Goal: Information Seeking & Learning: Learn about a topic

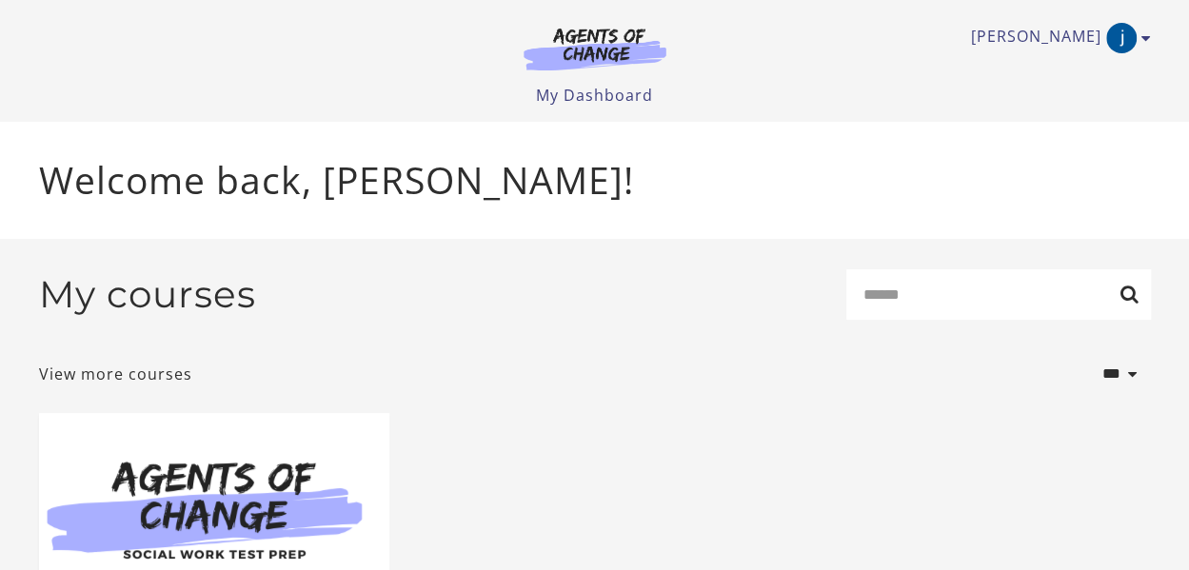
click at [246, 452] on img at bounding box center [214, 507] width 350 height 188
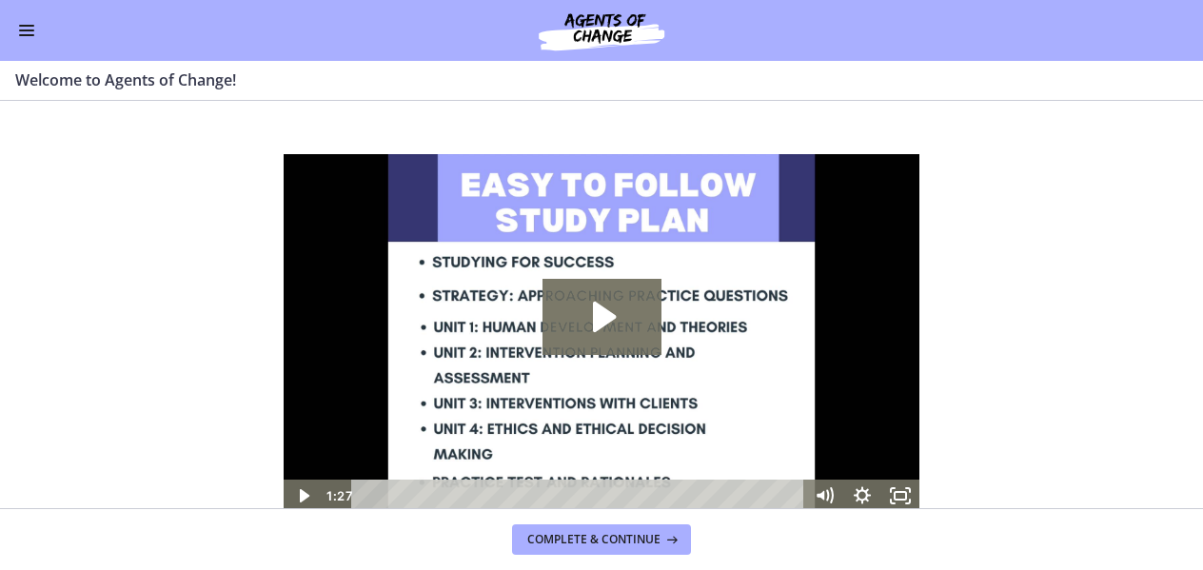
click at [34, 16] on div "Go to Dashboard" at bounding box center [601, 30] width 1203 height 61
click at [26, 36] on button "Enable menu" at bounding box center [26, 30] width 23 height 23
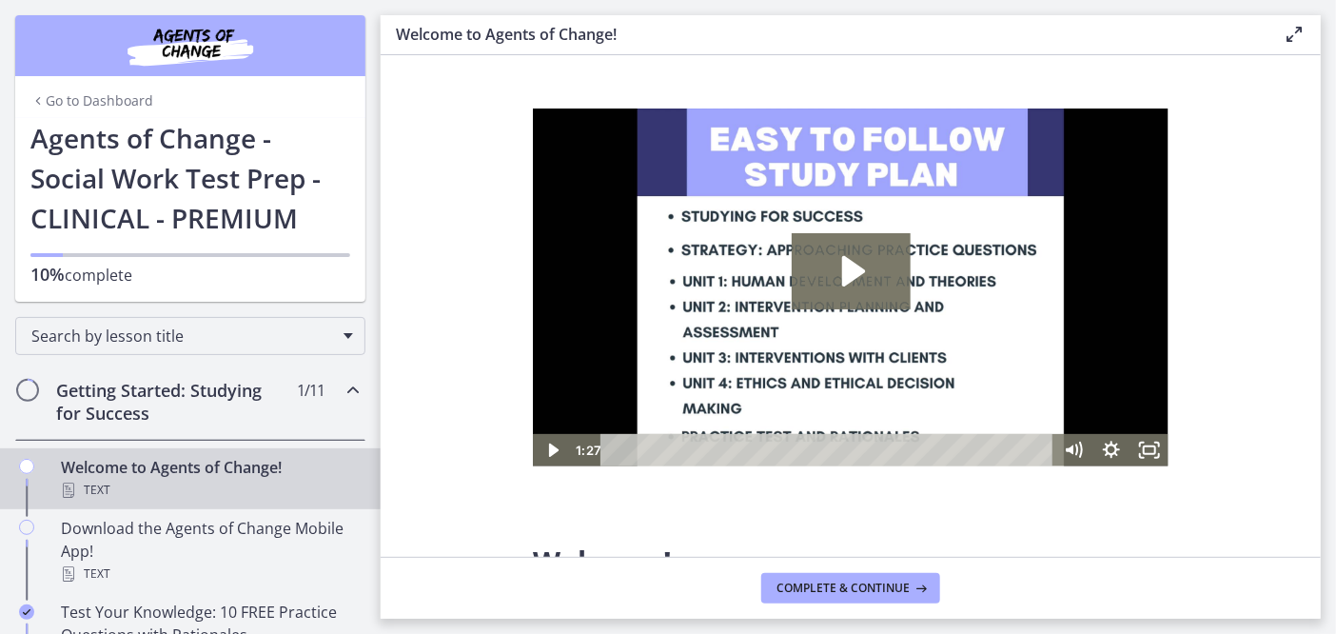
drag, startPoint x: 529, startPoint y: 9, endPoint x: 390, endPoint y: 188, distance: 227.3
click at [390, 188] on section "Welcome! We are grateful that you have placed your trust in Agents of Change to…" at bounding box center [851, 306] width 940 height 502
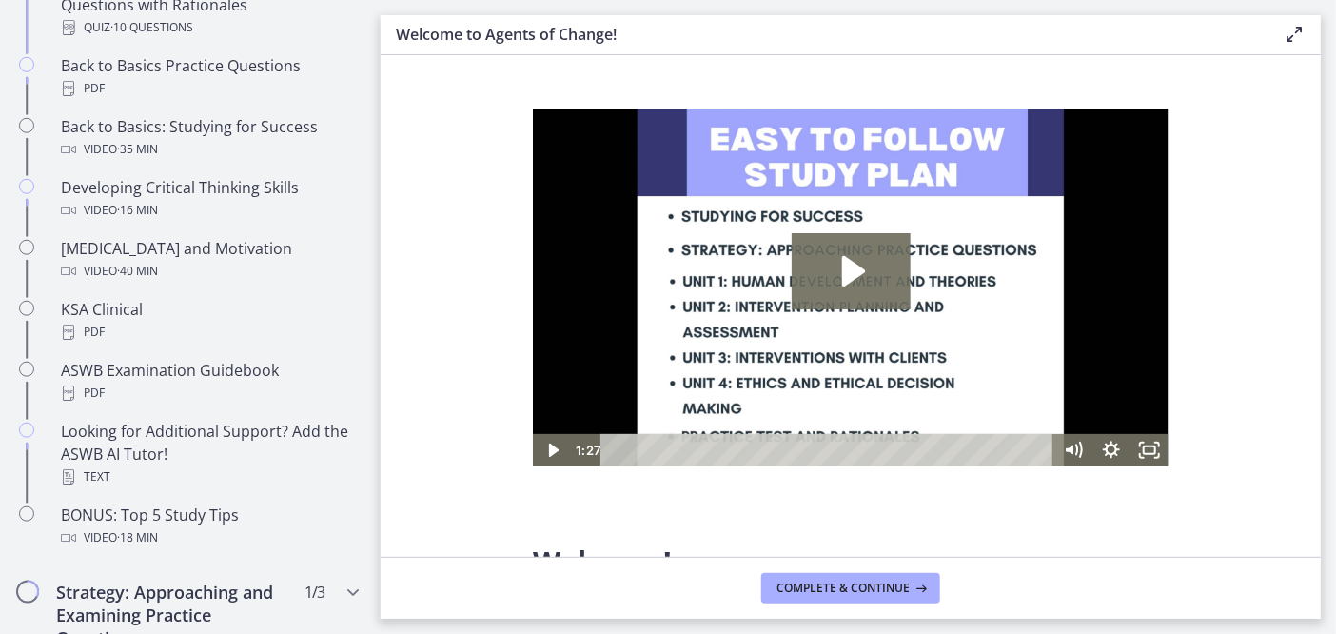
scroll to position [649, 0]
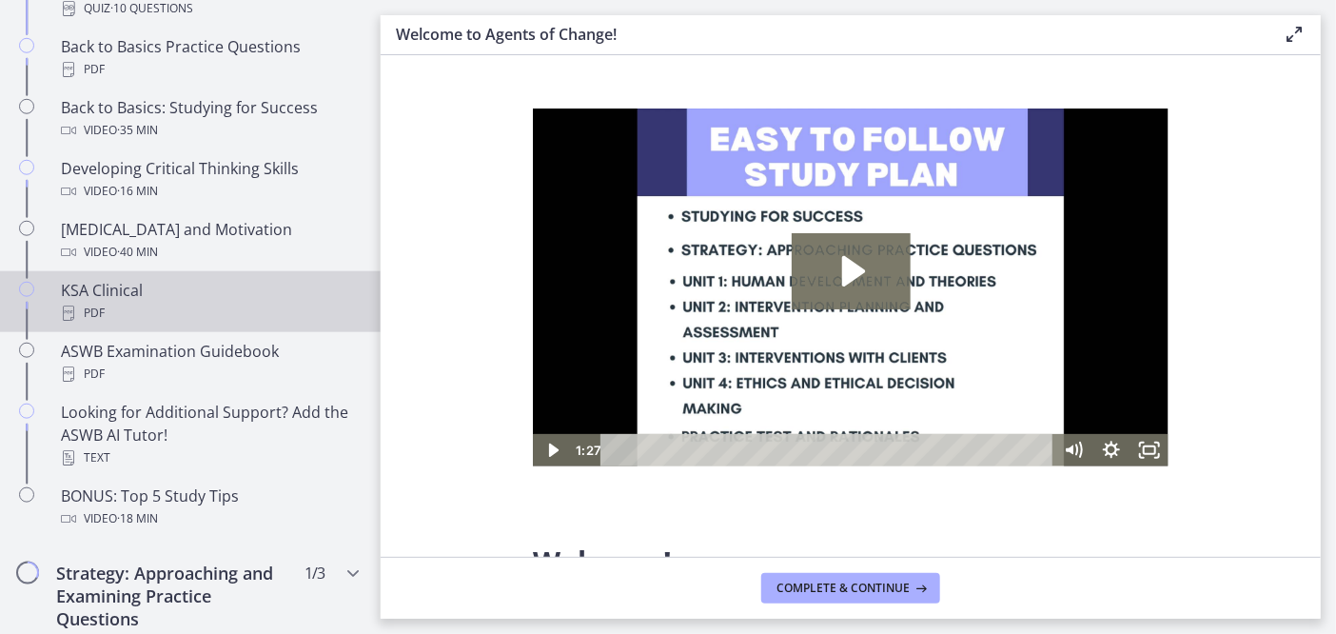
click at [92, 283] on div "KSA Clinical PDF" at bounding box center [209, 302] width 297 height 46
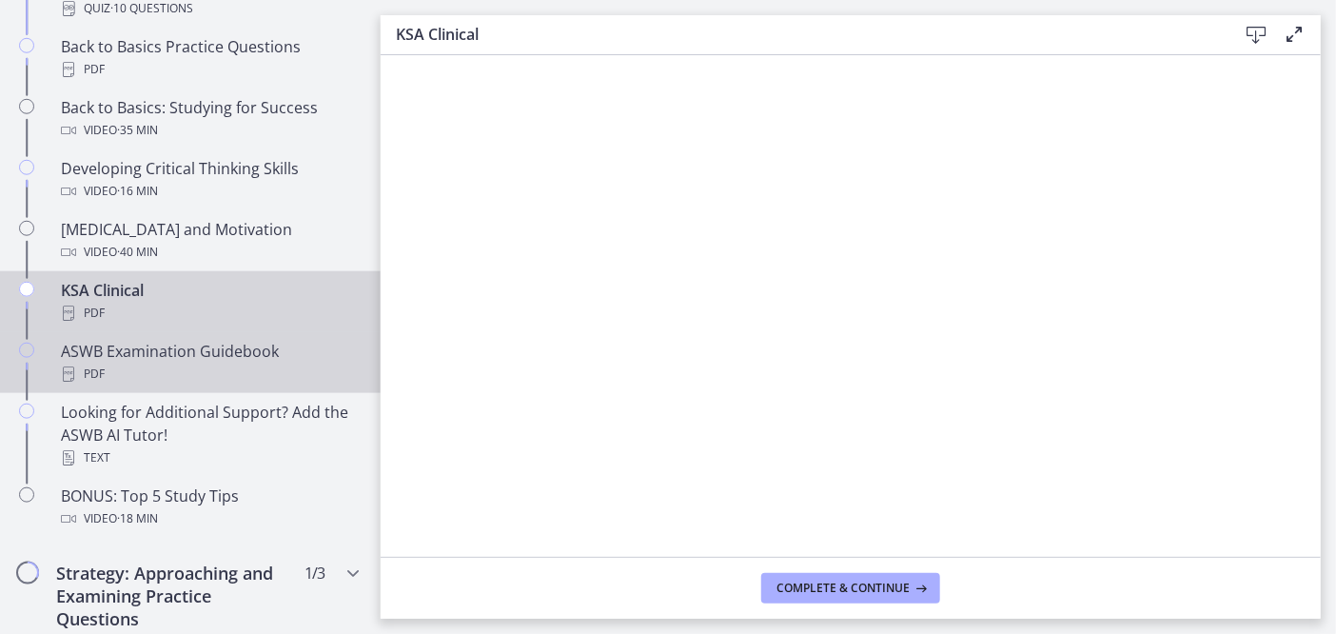
click at [235, 351] on div "ASWB Examination Guidebook PDF" at bounding box center [209, 363] width 297 height 46
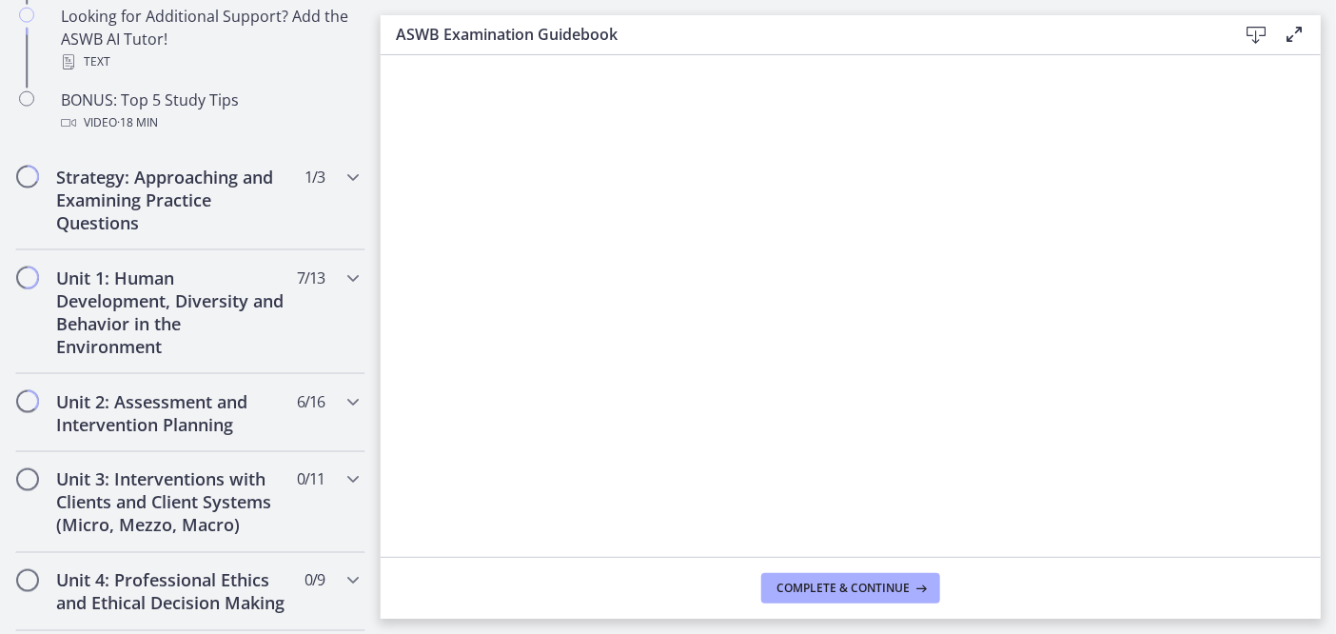
scroll to position [1100, 0]
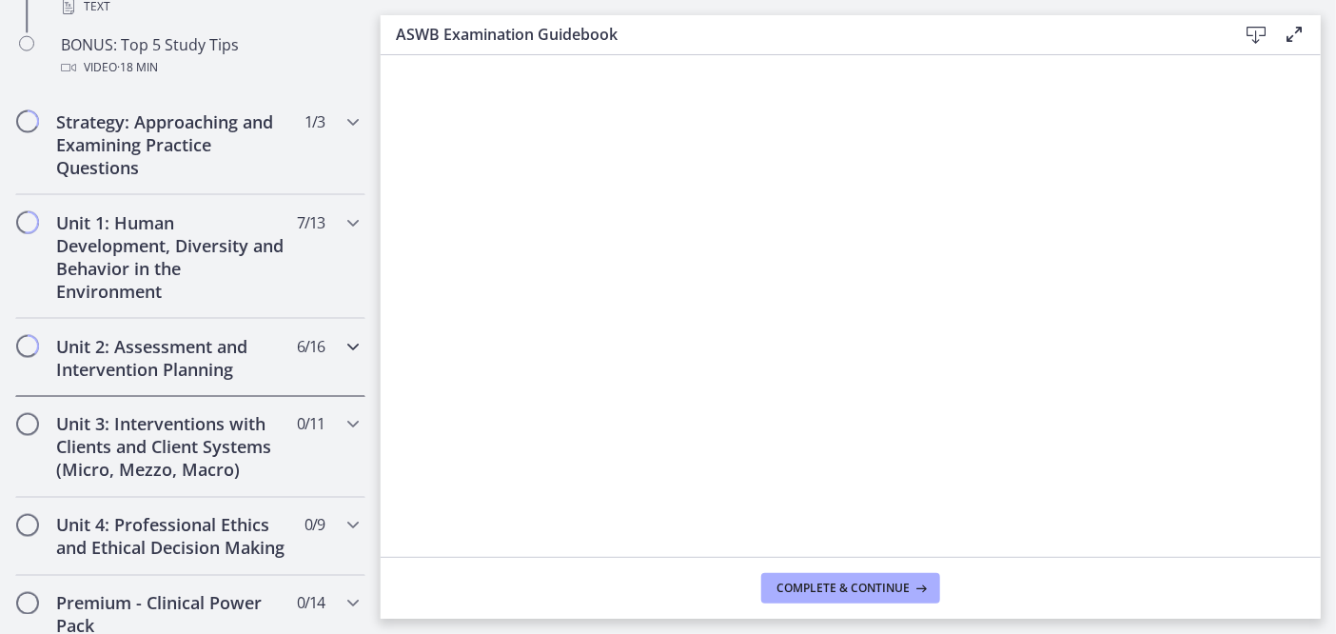
click at [198, 354] on h2 "Unit 2: Assessment and Intervention Planning" at bounding box center [172, 358] width 232 height 46
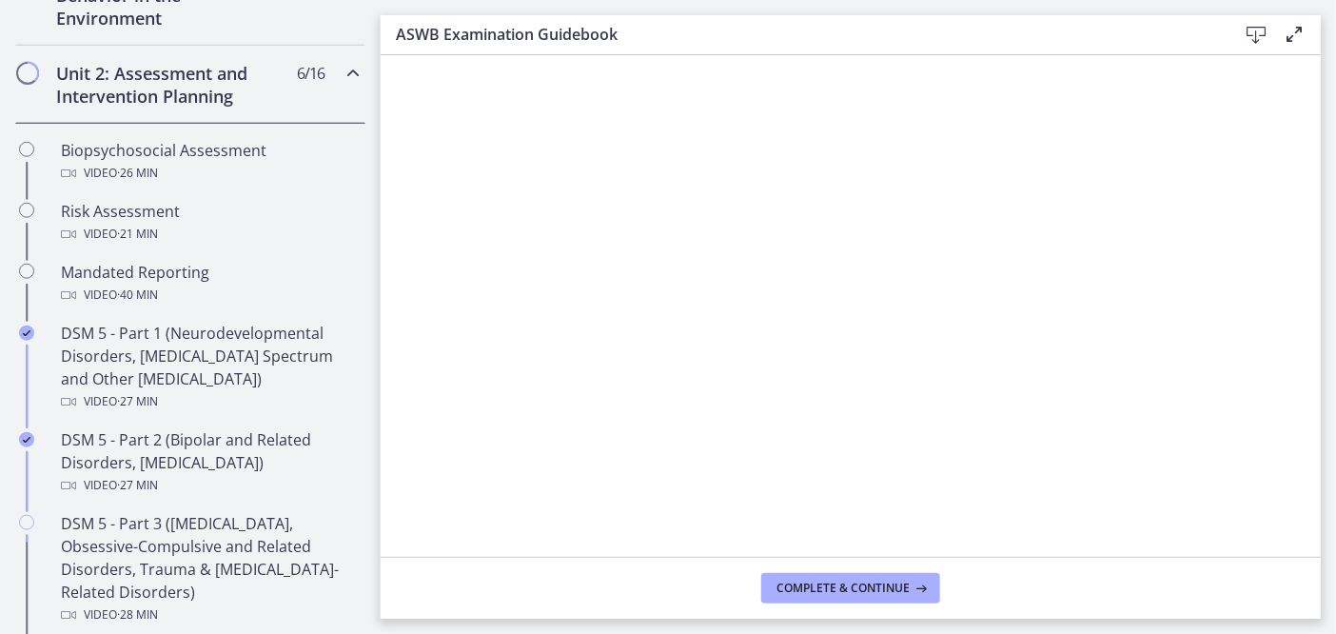
scroll to position [602, 0]
